Goal: Task Accomplishment & Management: Manage account settings

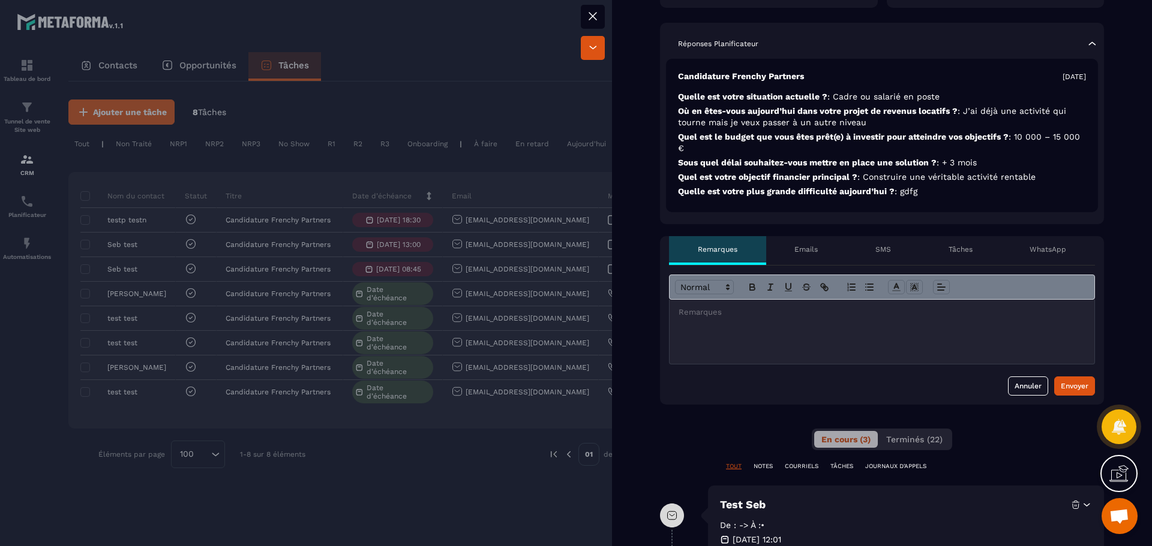
scroll to position [240, 0]
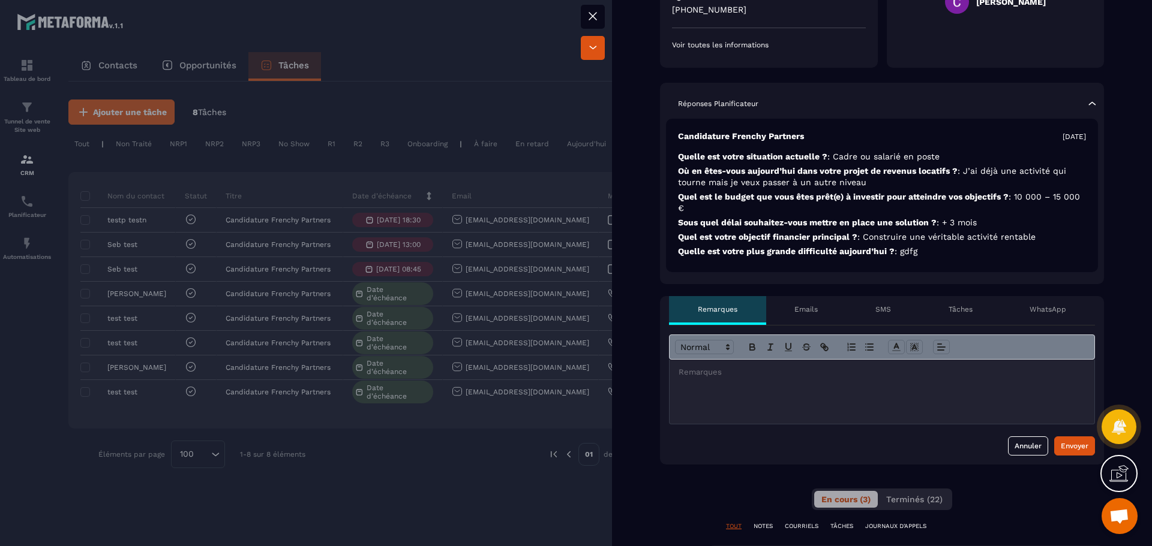
click at [996, 198] on p "Quel est le budget que vous êtes prêt(e) à investir pour atteindre vos objectif…" at bounding box center [882, 202] width 408 height 23
click at [1000, 195] on p "Quel est le budget que vous êtes prêt(e) à investir pour atteindre vos objectif…" at bounding box center [882, 202] width 408 height 23
drag, startPoint x: 770, startPoint y: 194, endPoint x: 1014, endPoint y: 202, distance: 244.3
click at [965, 202] on p "Quel est le budget que vous êtes prêt(e) à investir pour atteindre vos objectif…" at bounding box center [882, 202] width 408 height 23
click at [1026, 202] on p "Quel est le budget que vous êtes prêt(e) à investir pour atteindre vos objectif…" at bounding box center [882, 202] width 408 height 23
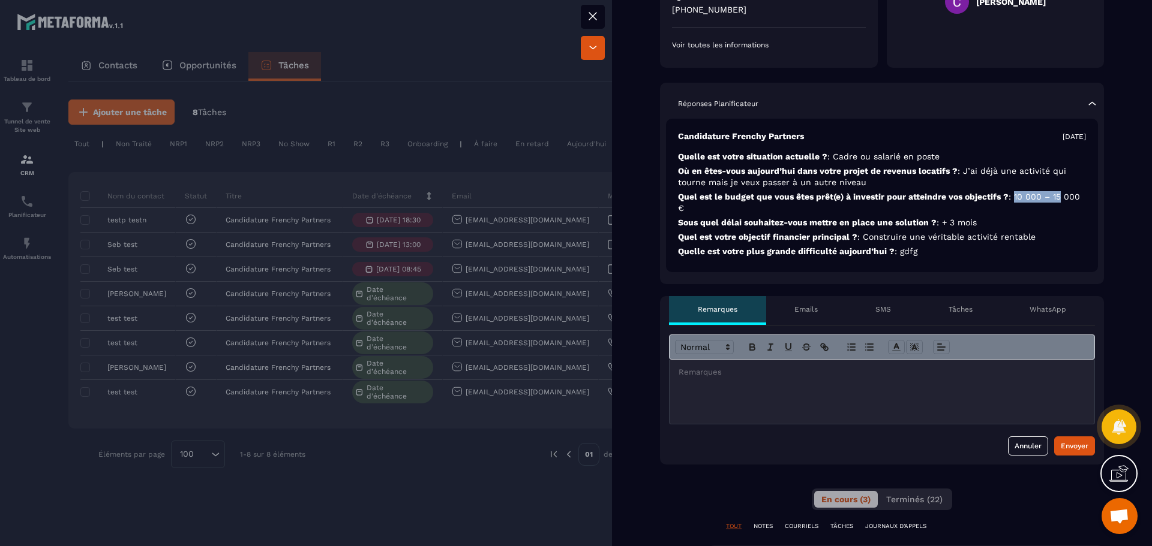
drag, startPoint x: 1017, startPoint y: 194, endPoint x: 1060, endPoint y: 202, distance: 44.0
click at [1060, 202] on p "Quel est le budget que vous êtes prêt(e) à investir pour atteindre vos objectif…" at bounding box center [882, 202] width 408 height 23
click at [820, 207] on p "Quel est le budget que vous êtes prêt(e) à investir pour atteindre vos objectif…" at bounding box center [882, 202] width 408 height 23
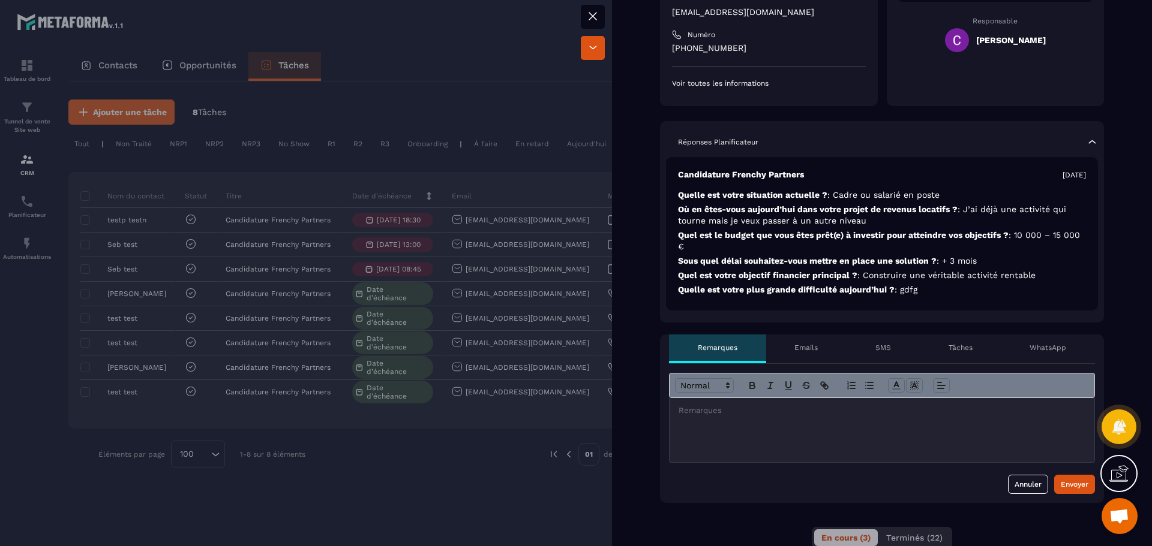
scroll to position [180, 0]
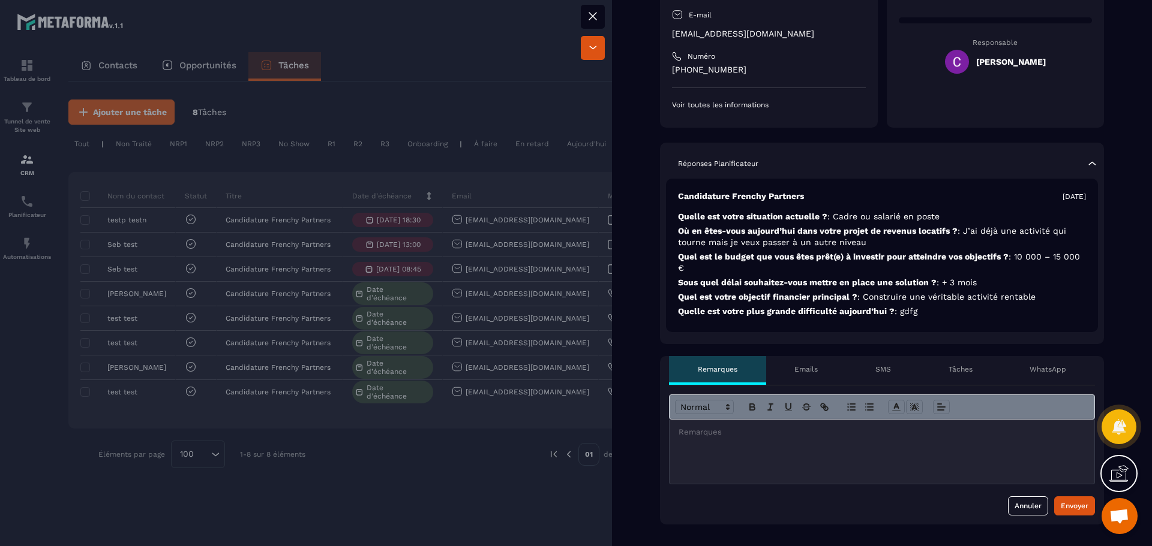
drag, startPoint x: 710, startPoint y: 435, endPoint x: 705, endPoint y: 439, distance: 6.8
click at [710, 434] on p at bounding box center [881, 432] width 407 height 11
click at [719, 441] on div at bounding box center [881, 452] width 425 height 64
paste div
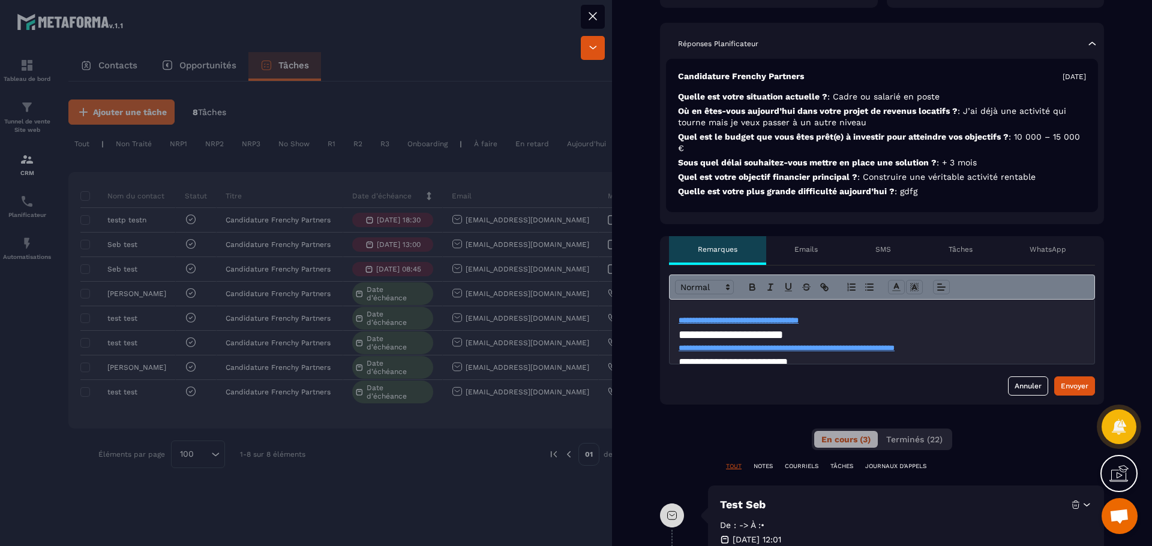
scroll to position [0, 0]
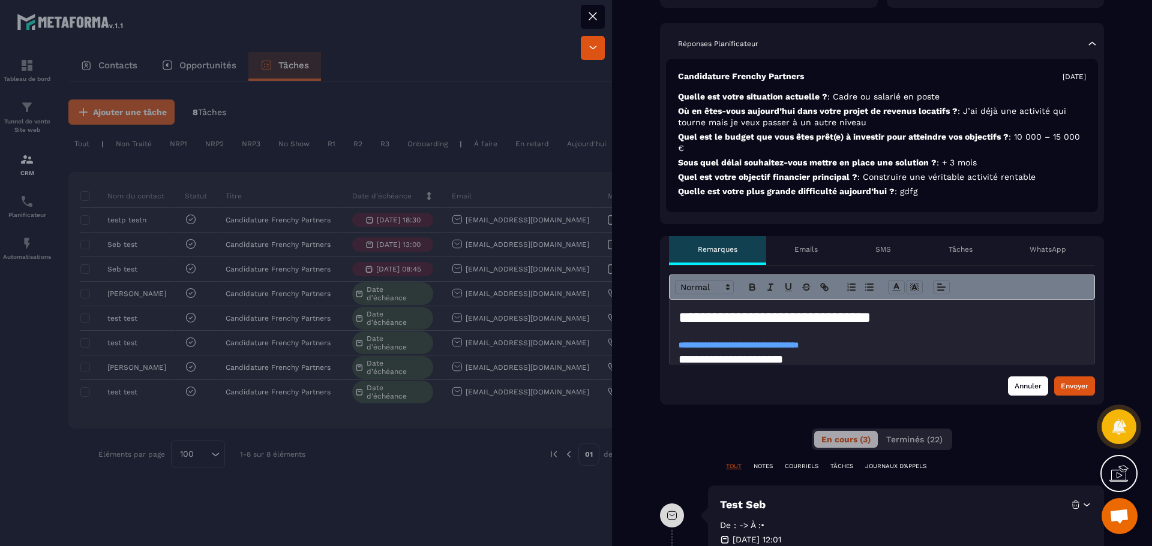
click at [1015, 385] on button "Annuler" at bounding box center [1028, 386] width 40 height 19
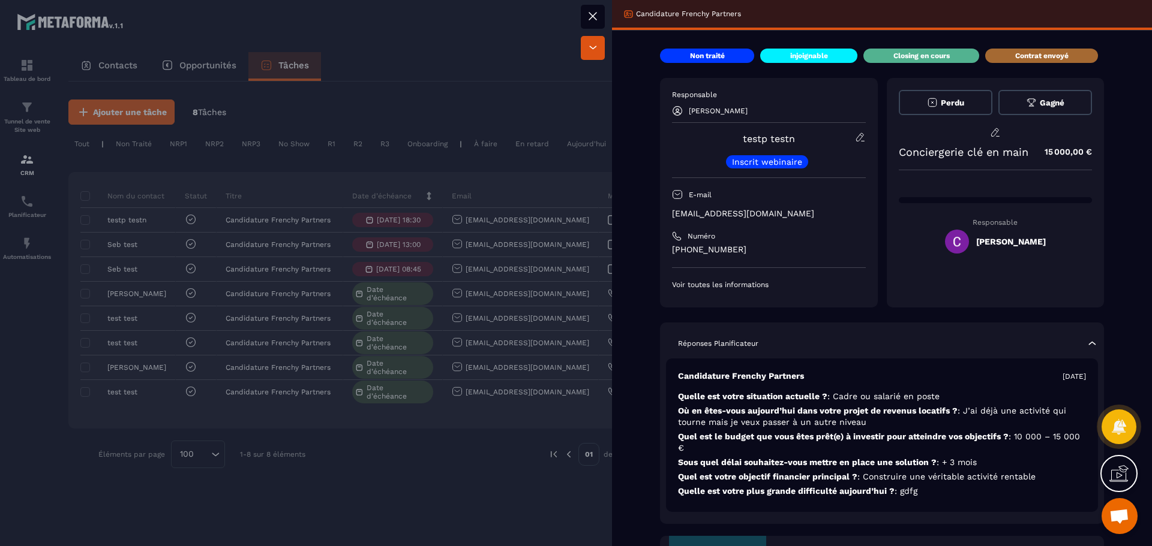
click at [592, 13] on icon at bounding box center [592, 16] width 14 height 14
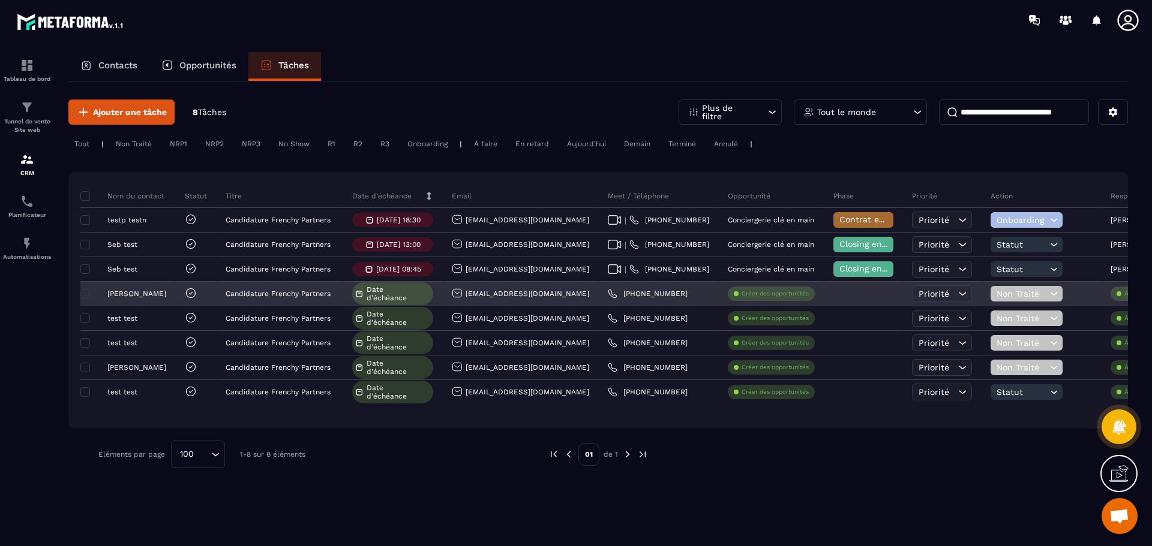
click at [997, 296] on span "Non Traité" at bounding box center [1021, 294] width 50 height 10
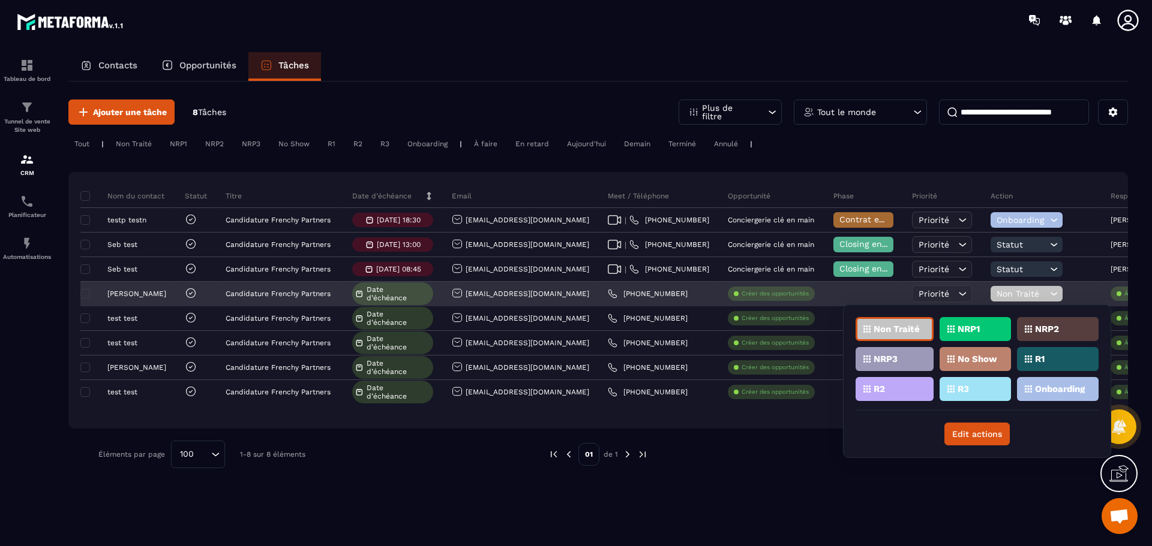
click at [997, 296] on span "Non Traité" at bounding box center [1021, 294] width 50 height 10
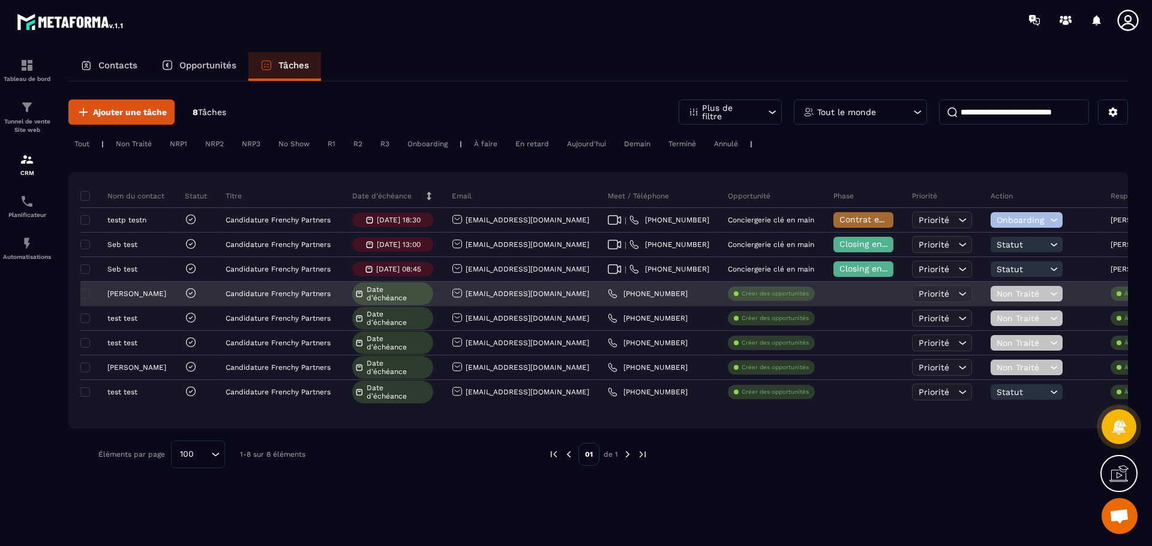
click at [997, 296] on span "Non Traité" at bounding box center [1021, 294] width 50 height 10
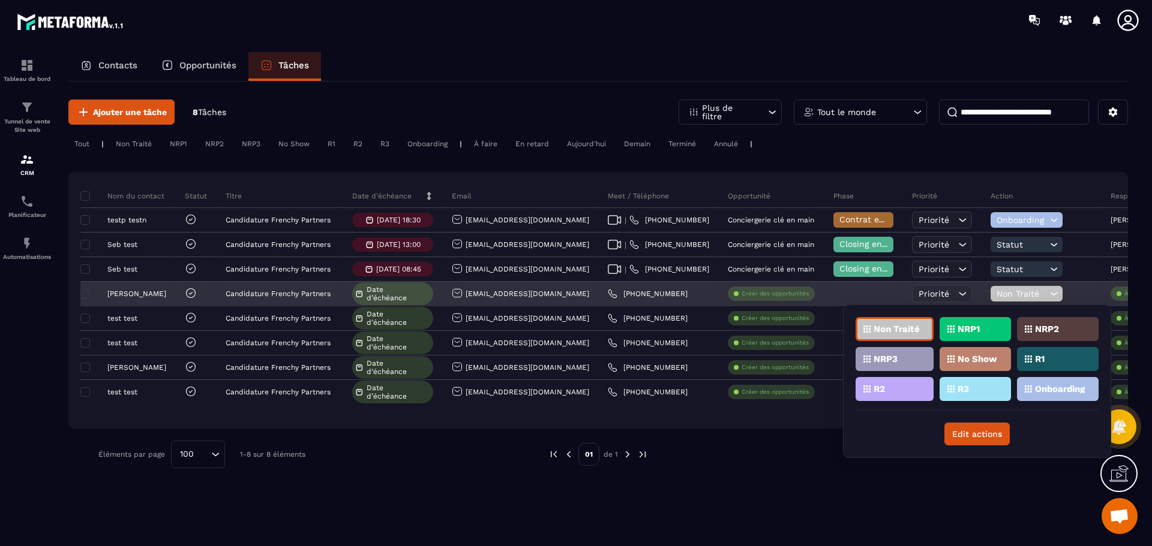
click at [997, 296] on span "Non Traité" at bounding box center [1021, 294] width 50 height 10
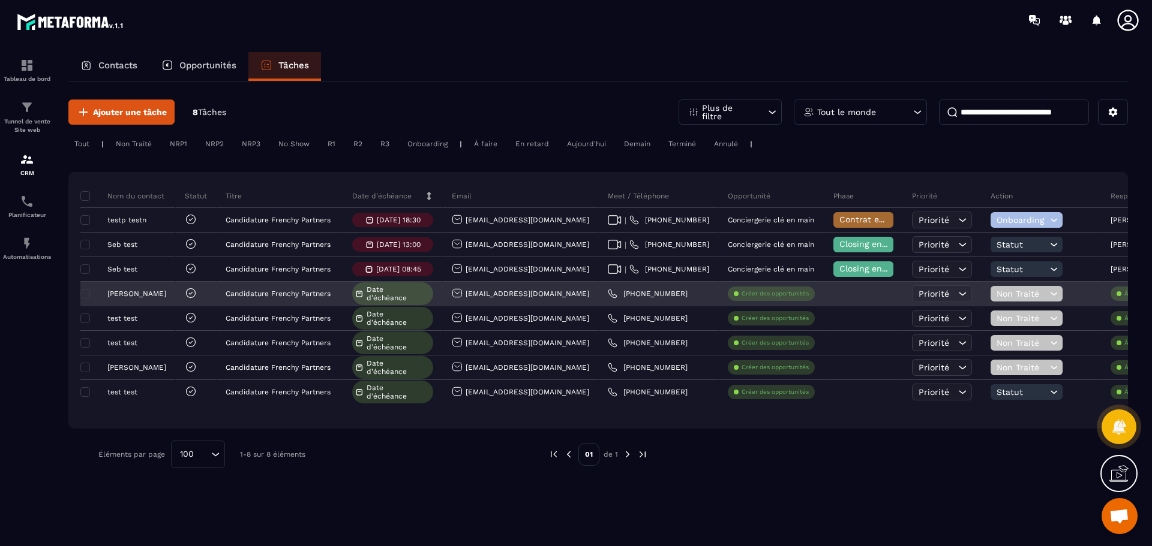
click at [997, 296] on span "Non Traité" at bounding box center [1021, 294] width 50 height 10
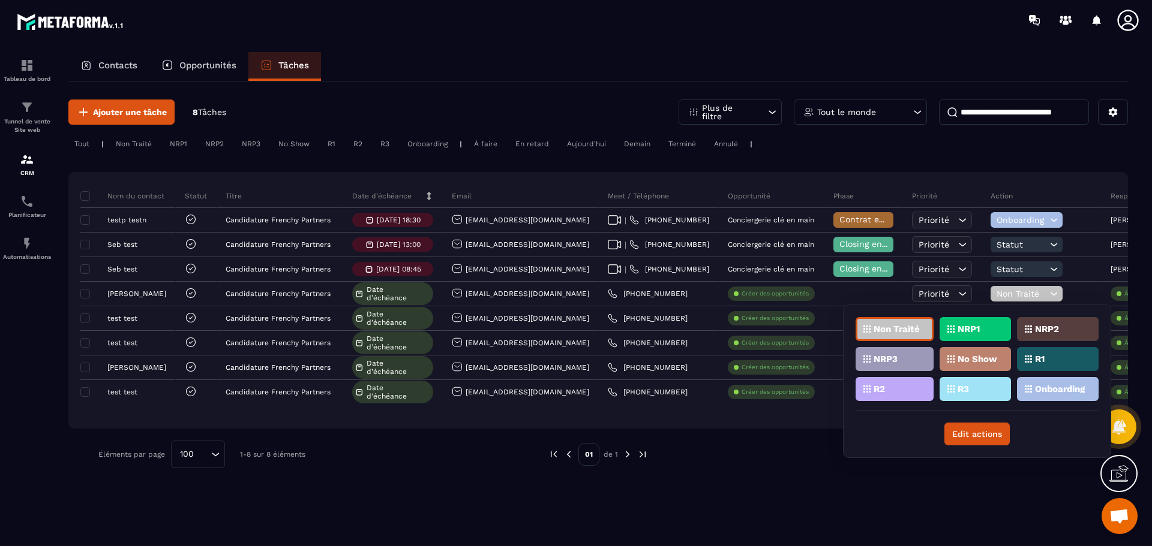
click at [796, 473] on div "Ajouter une tâche 8 Tâches Plus de filtre Tout le monde Tout | Non Traité NRP1 …" at bounding box center [597, 284] width 1059 height 405
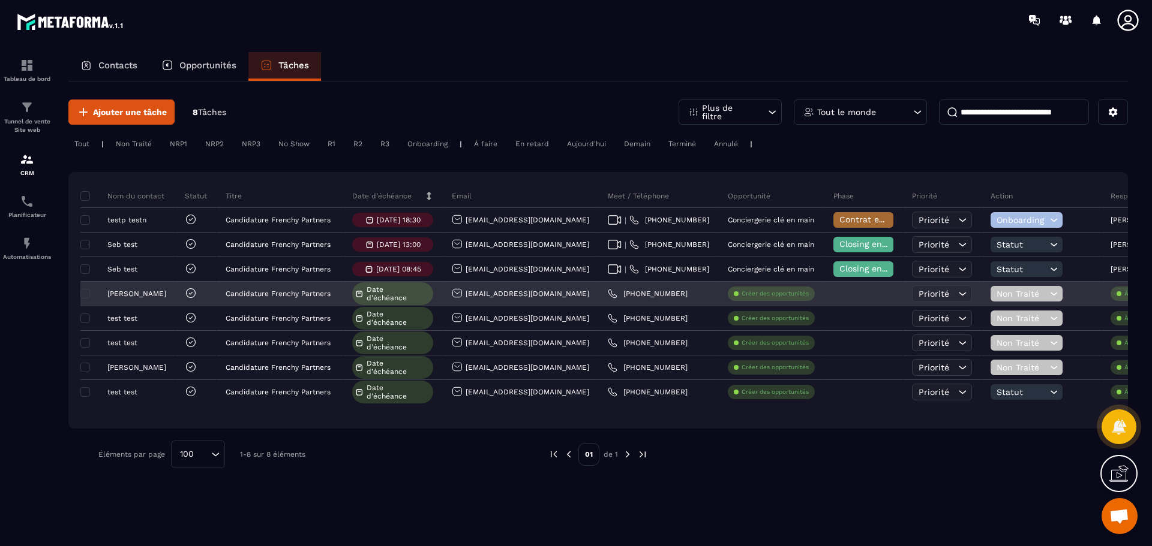
click at [1048, 294] on icon at bounding box center [1053, 294] width 11 height 12
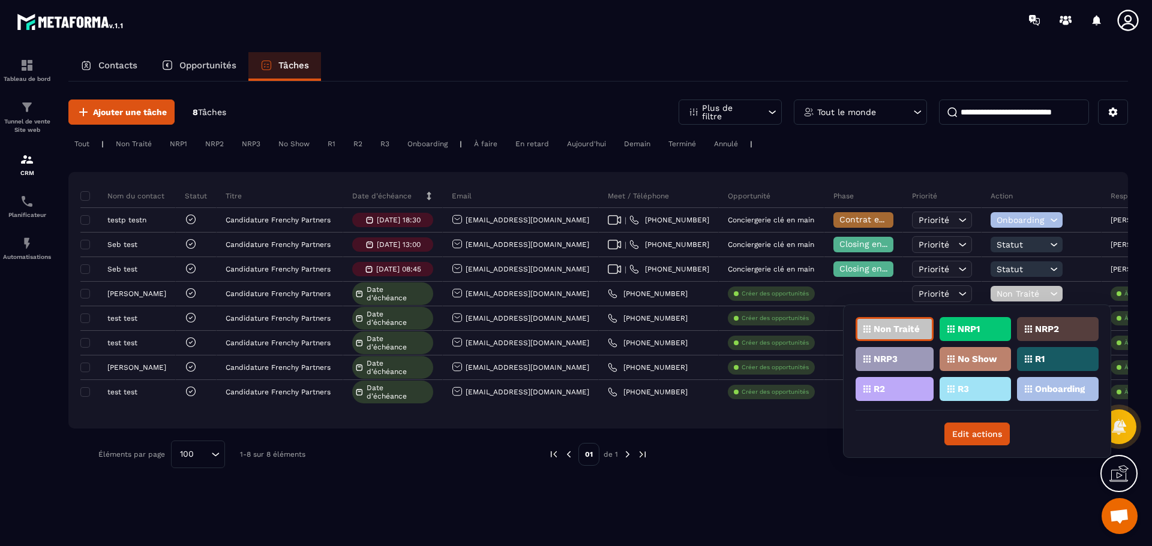
click at [1036, 357] on p "R1" at bounding box center [1040, 359] width 10 height 8
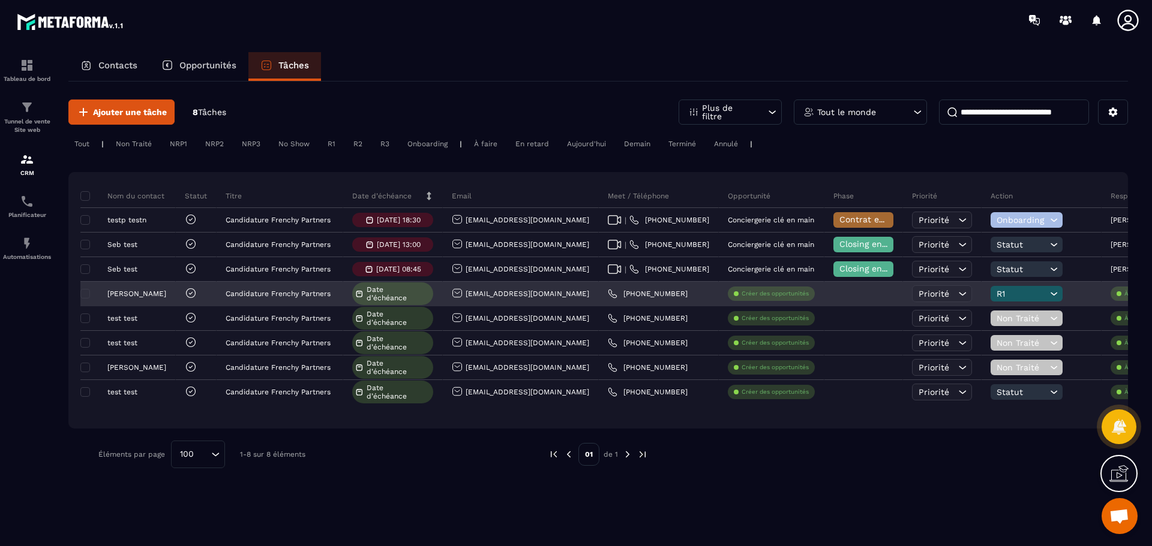
click at [608, 296] on link "[PHONE_NUMBER]" at bounding box center [648, 294] width 80 height 10
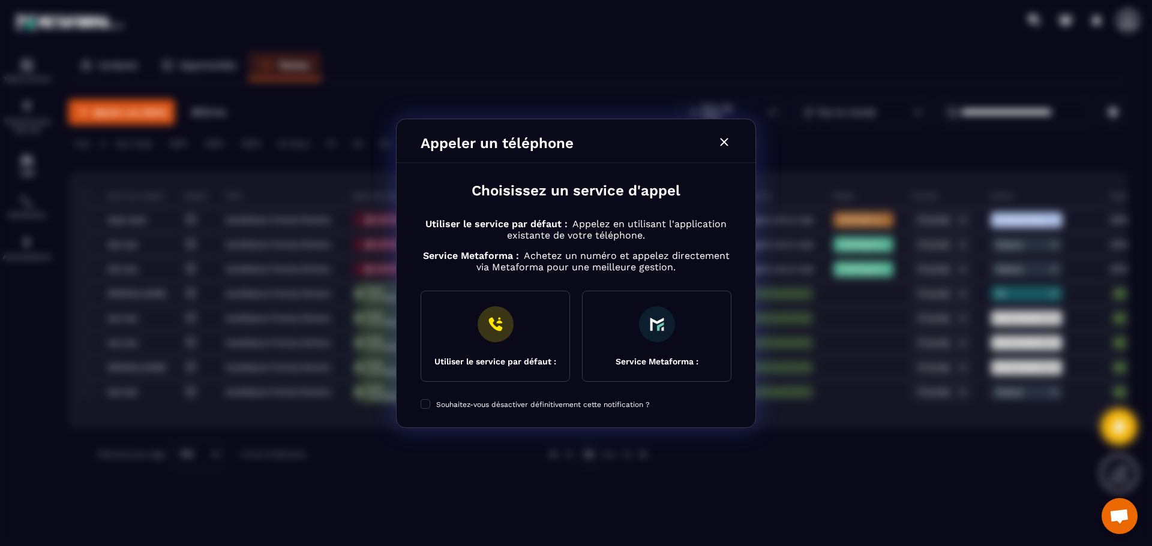
click at [720, 143] on icon "Modal window" at bounding box center [724, 142] width 14 height 14
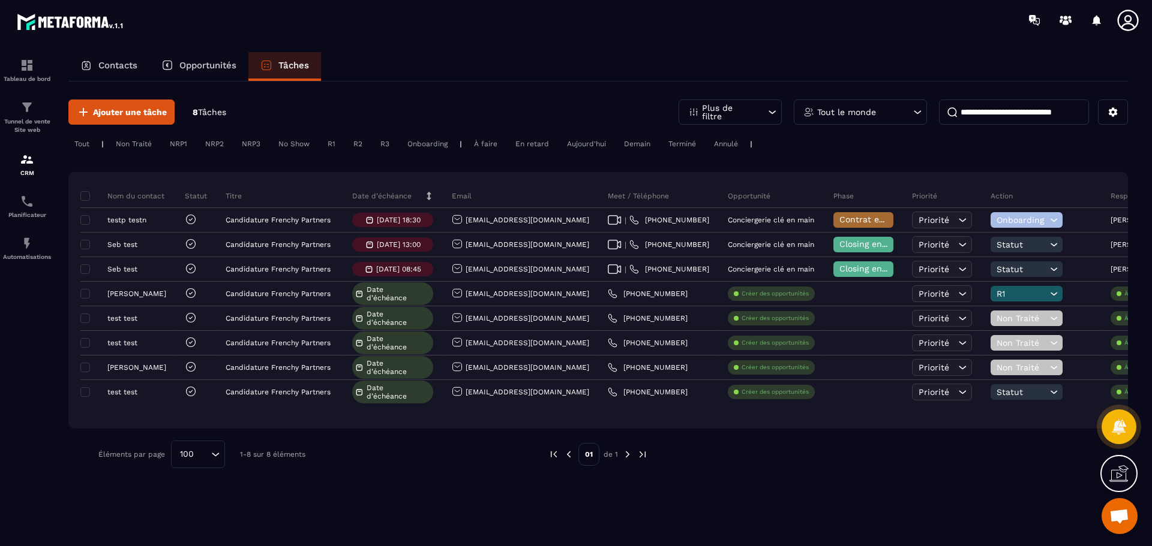
click at [869, 116] on div "Tout le monde" at bounding box center [860, 112] width 133 height 25
drag, startPoint x: 847, startPoint y: 175, endPoint x: 764, endPoint y: 171, distance: 82.9
click at [764, 172] on div "Ajouter une tâche 8 Tâches Plus de filtre Tout le monde Tout le monde ****** [P…" at bounding box center [597, 284] width 1059 height 405
click at [893, 112] on div "Tout le monde" at bounding box center [860, 112] width 133 height 25
drag, startPoint x: 847, startPoint y: 171, endPoint x: 786, endPoint y: 173, distance: 61.2
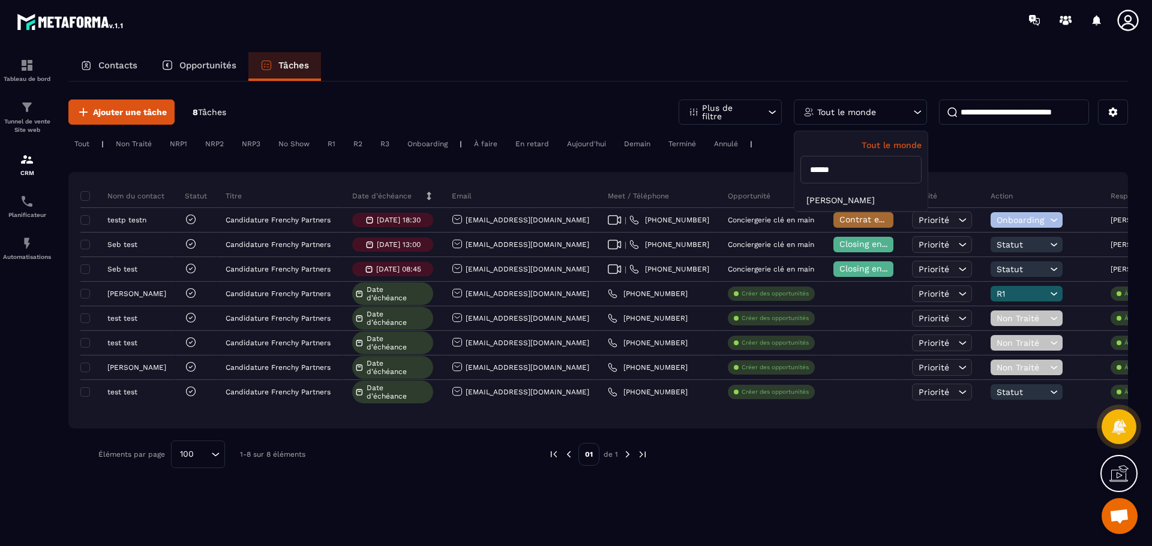
click at [786, 173] on div "Ajouter une tâche 8 Tâches Plus de filtre Tout le monde Tout le monde ****** [P…" at bounding box center [597, 284] width 1059 height 405
click at [906, 118] on div "Tout le monde" at bounding box center [860, 112] width 133 height 25
click at [880, 171] on input "******" at bounding box center [860, 170] width 121 height 28
click at [882, 165] on input "******" at bounding box center [860, 170] width 121 height 28
click at [882, 166] on input "******" at bounding box center [860, 170] width 121 height 28
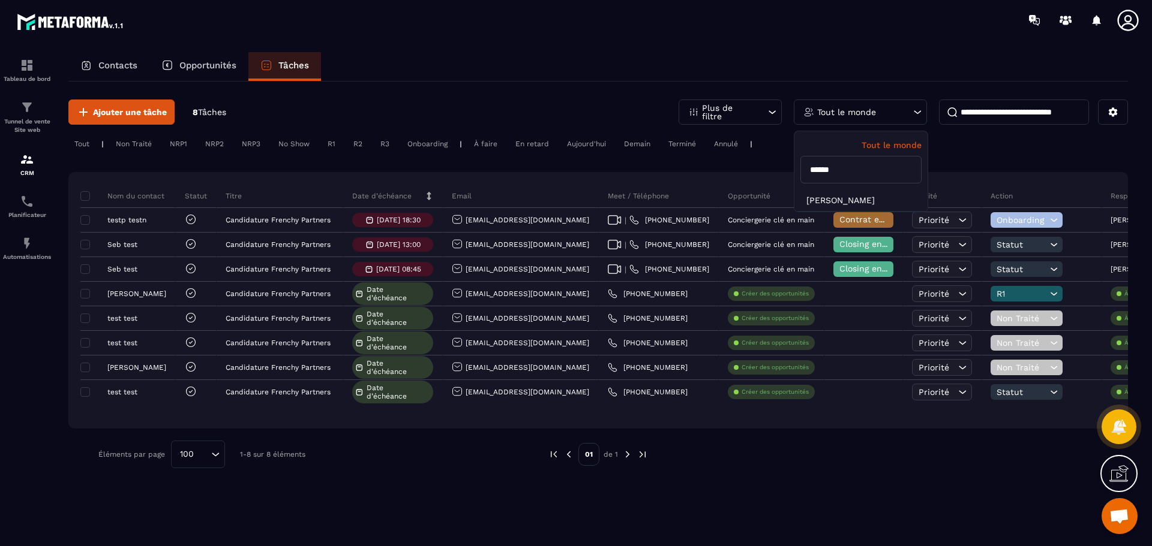
click at [882, 166] on input "******" at bounding box center [860, 170] width 121 height 28
type input "***"
click at [843, 201] on li "[PERSON_NAME]" at bounding box center [860, 201] width 133 height 22
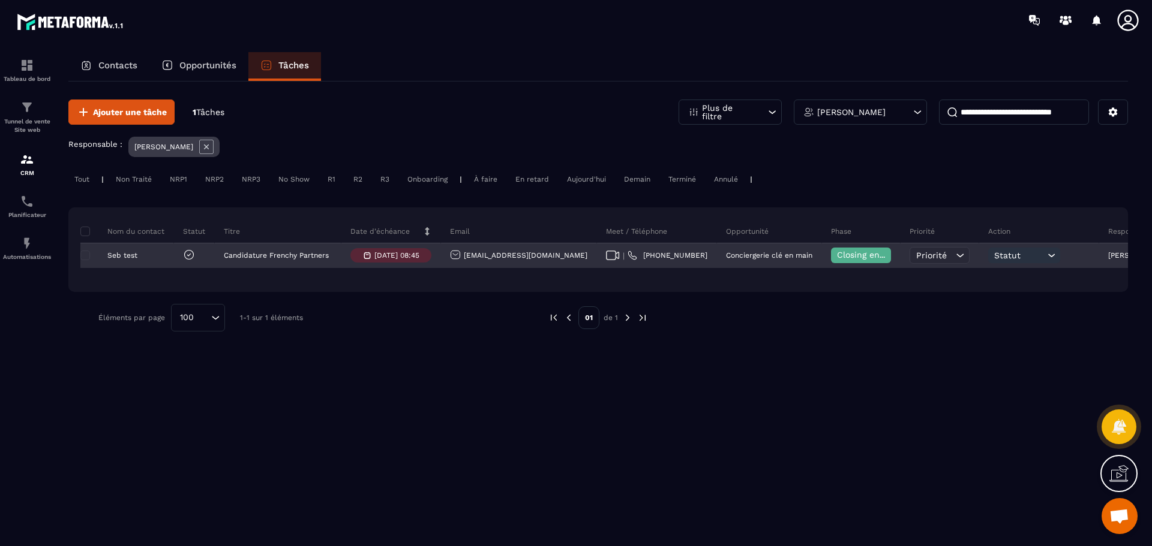
click at [837, 254] on span "Closing en cours" at bounding box center [871, 255] width 68 height 10
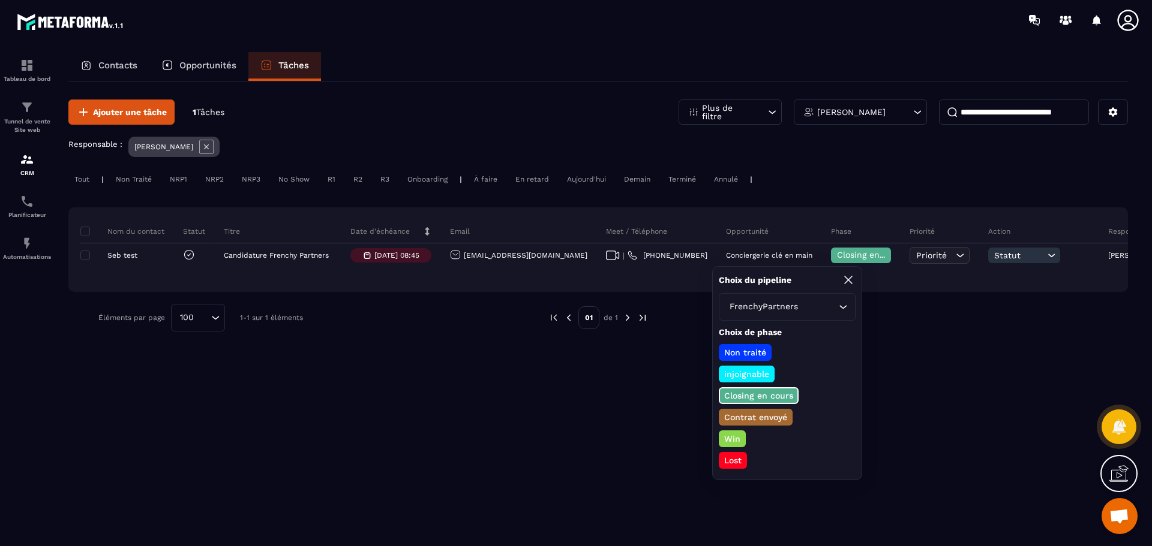
click at [758, 352] on p "Non traité" at bounding box center [745, 353] width 46 height 12
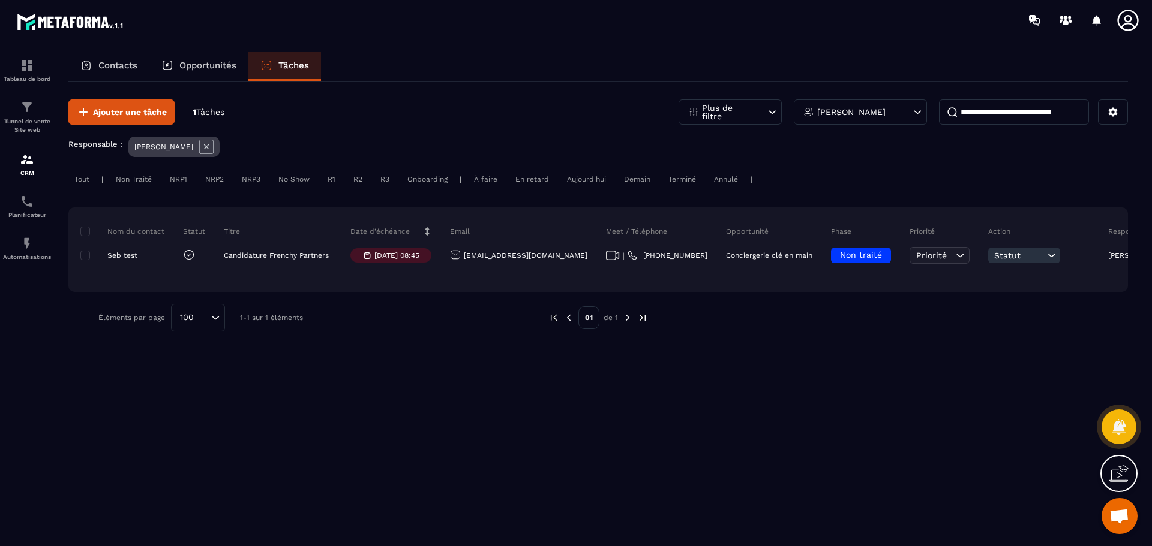
click at [787, 378] on div "Ajouter une tâche 1 Tâches Plus de filtre [PERSON_NAME] Responsable : [PERSON_N…" at bounding box center [597, 313] width 1059 height 463
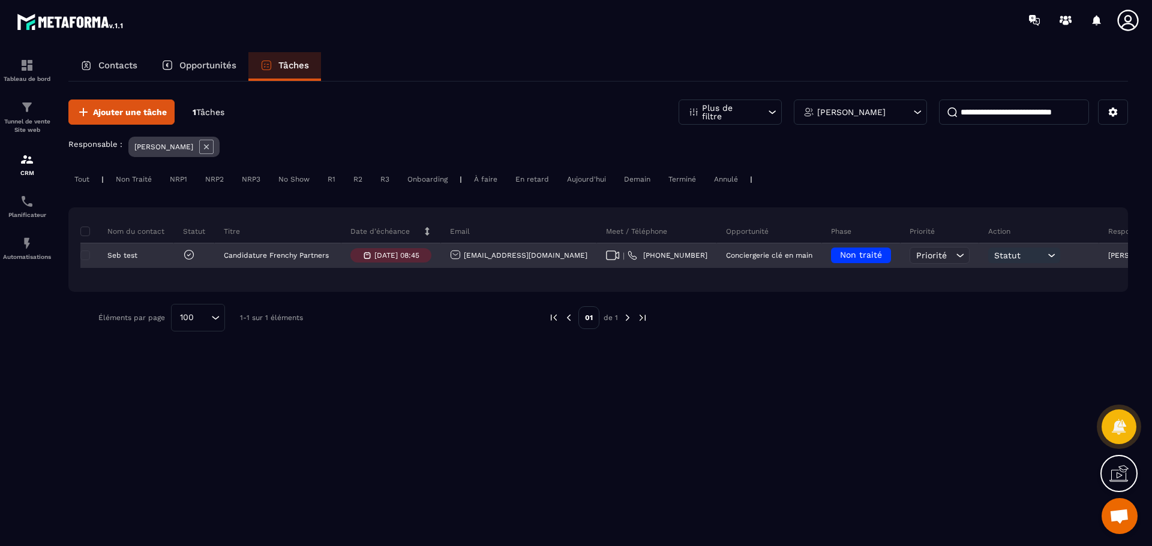
click at [840, 257] on span "Non traité" at bounding box center [861, 255] width 42 height 10
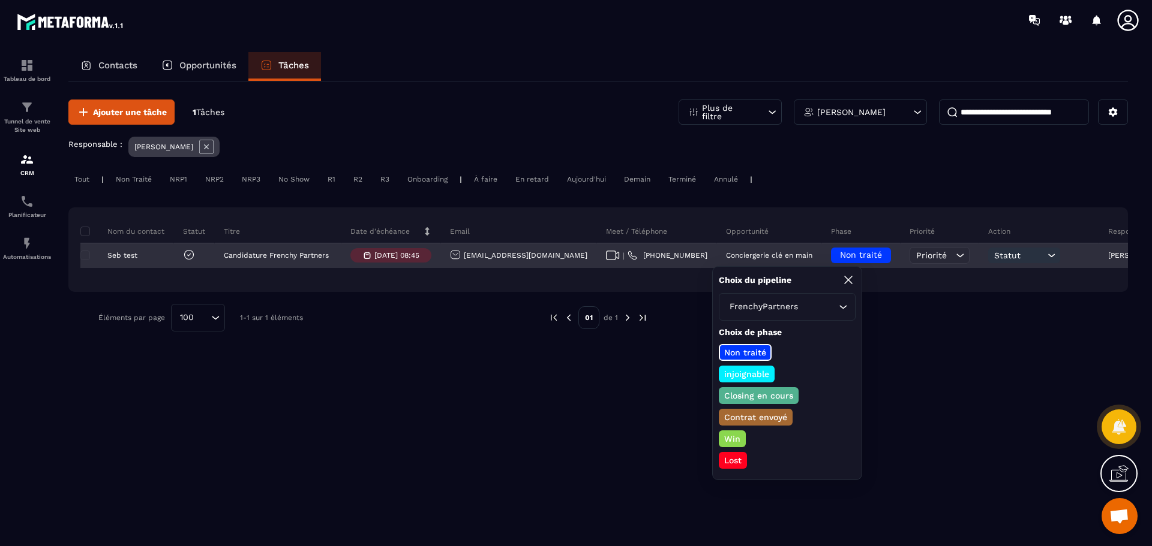
click at [840, 259] on span "Non traité" at bounding box center [861, 255] width 42 height 10
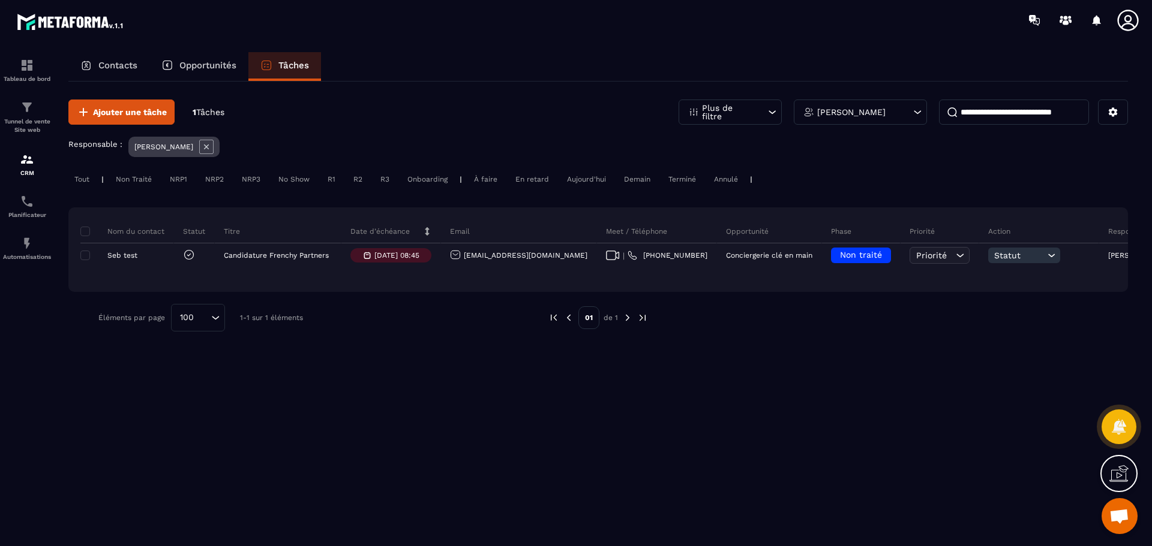
click at [856, 373] on div "Ajouter une tâche 1 Tâches Plus de filtre [PERSON_NAME] Responsable : [PERSON_N…" at bounding box center [597, 313] width 1059 height 463
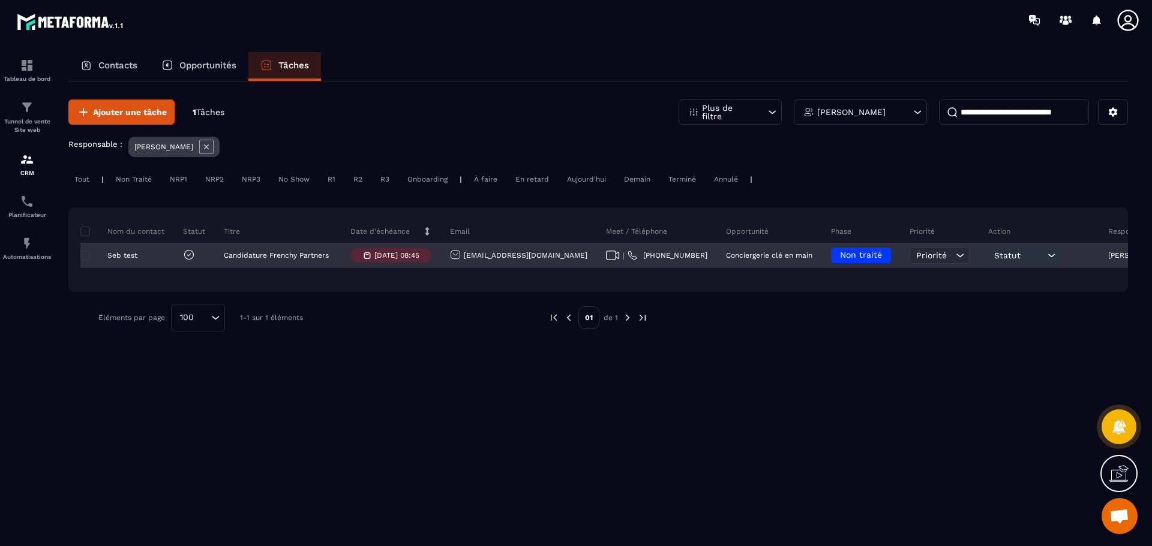
click at [606, 259] on icon at bounding box center [613, 256] width 14 height 10
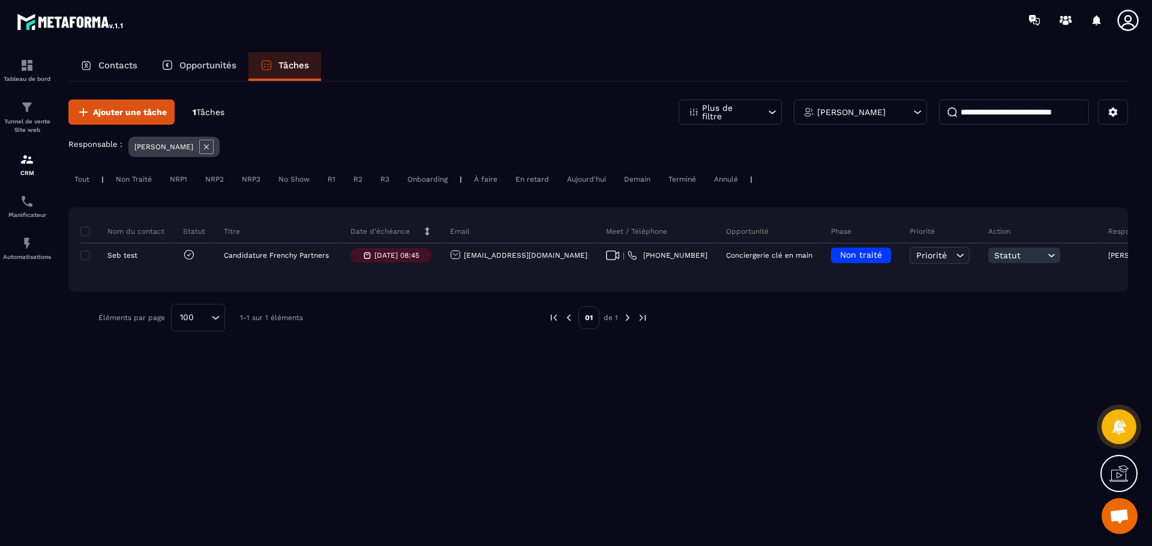
click at [212, 147] on icon at bounding box center [206, 147] width 14 height 14
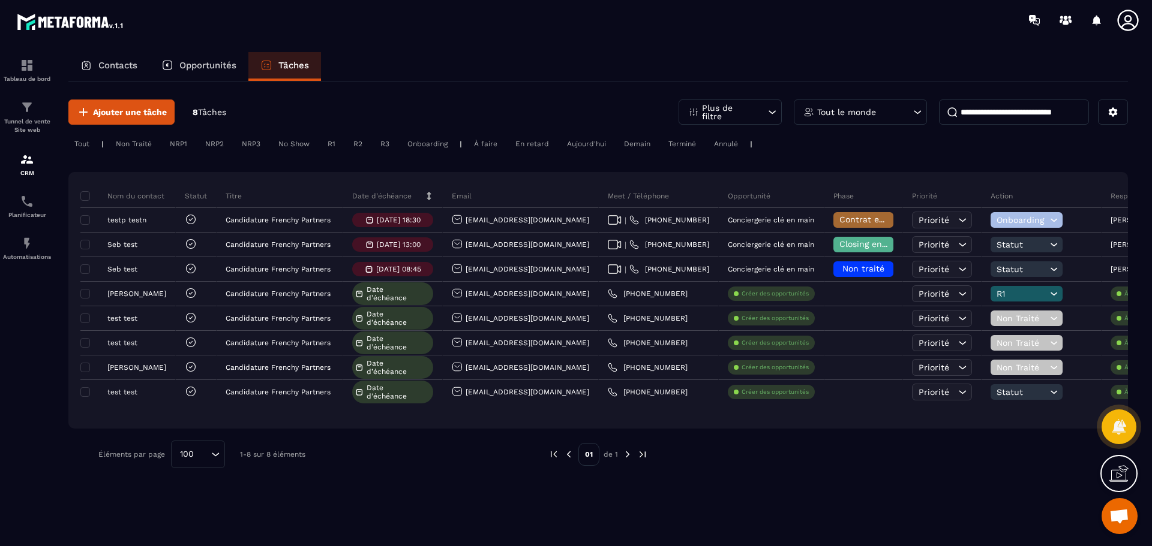
click at [891, 109] on div "Tout le monde" at bounding box center [860, 112] width 133 height 25
click at [856, 174] on input "***" at bounding box center [860, 170] width 121 height 28
click at [855, 173] on input "***" at bounding box center [860, 170] width 121 height 28
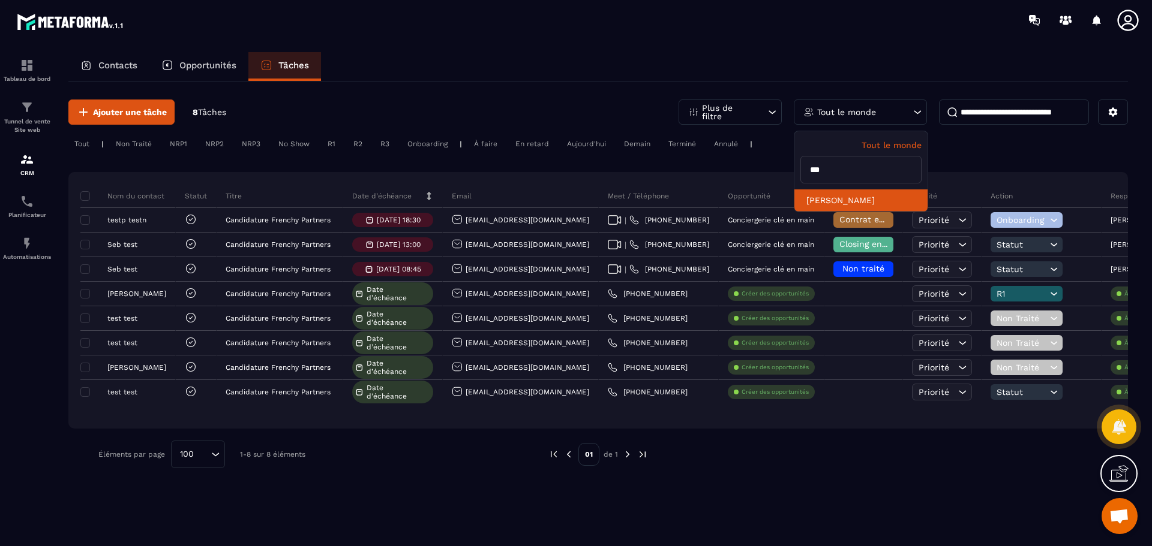
click at [836, 200] on li "[PERSON_NAME]" at bounding box center [860, 201] width 133 height 22
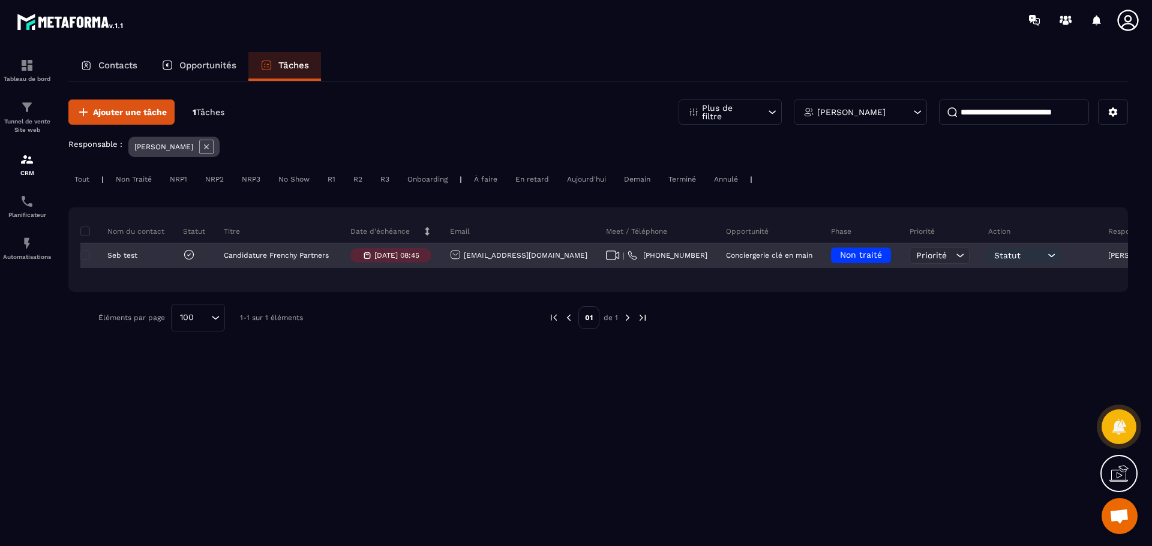
click at [393, 256] on p "[DATE] 08:45" at bounding box center [396, 255] width 45 height 8
